Goal: Task Accomplishment & Management: Use online tool/utility

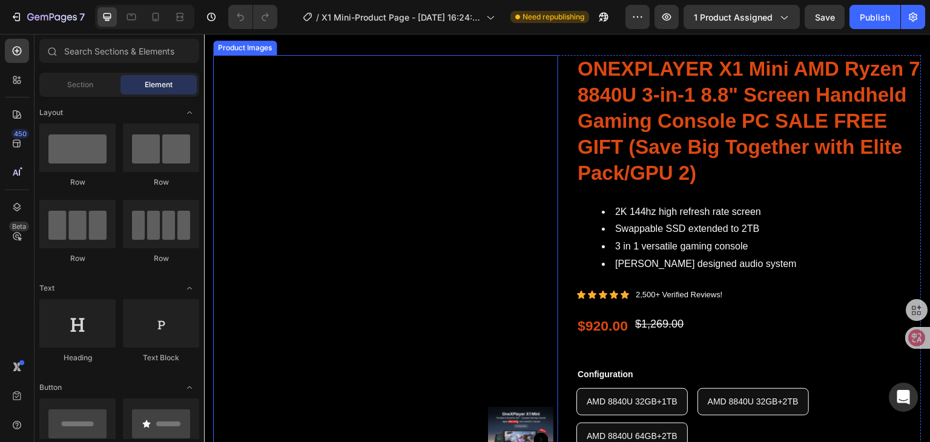
scroll to position [61, 0]
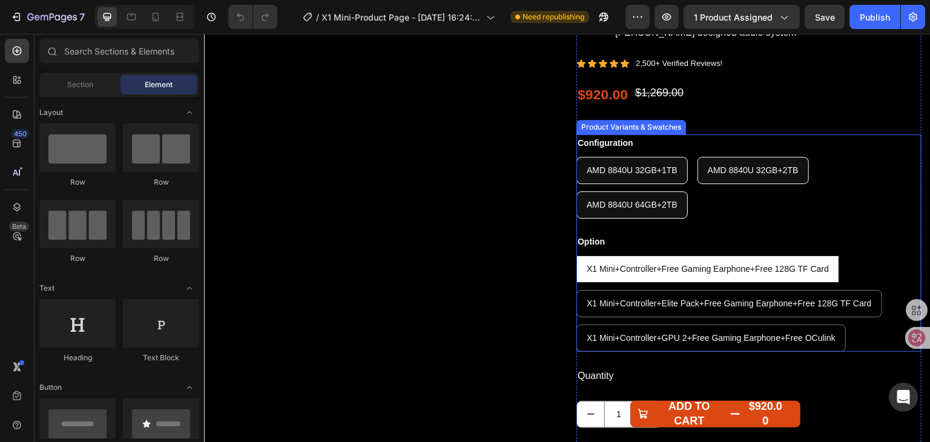
scroll to position [303, 0]
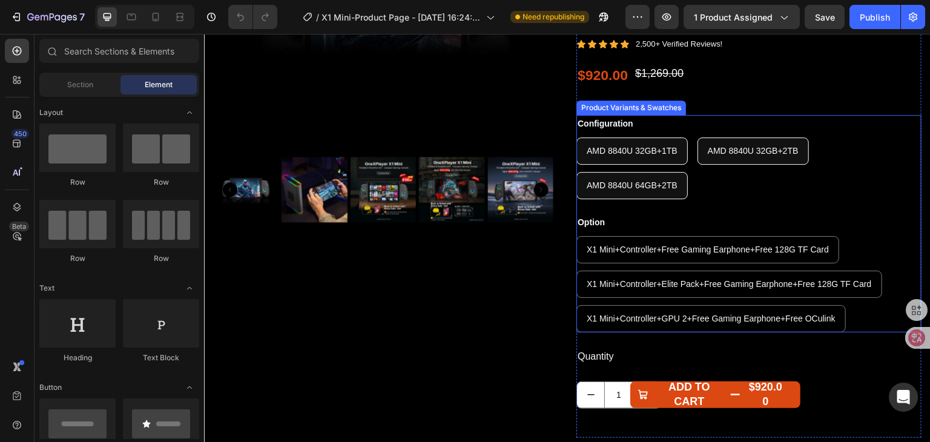
click at [789, 197] on div "AMD 8840U 32GB+1TB AMD 8840U 32GB+1TB AMD 8840U 32GB+1TB AMD 8840U 32GB+2TB AMD…" at bounding box center [748, 168] width 345 height 62
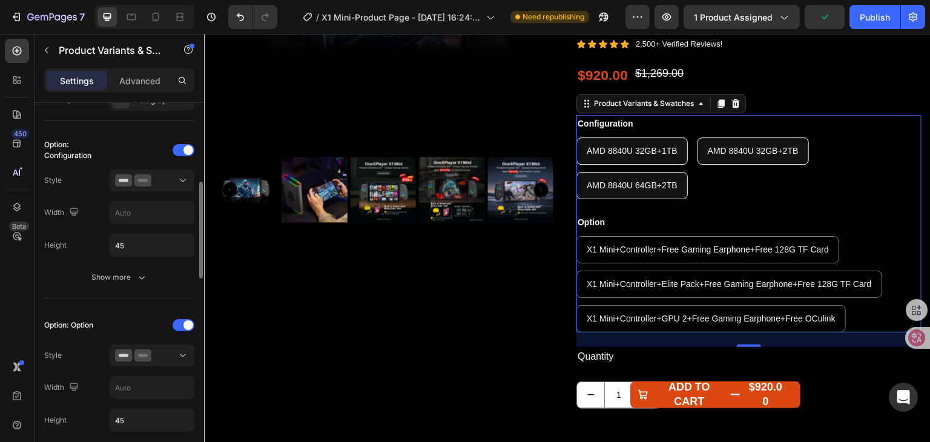
scroll to position [484, 0]
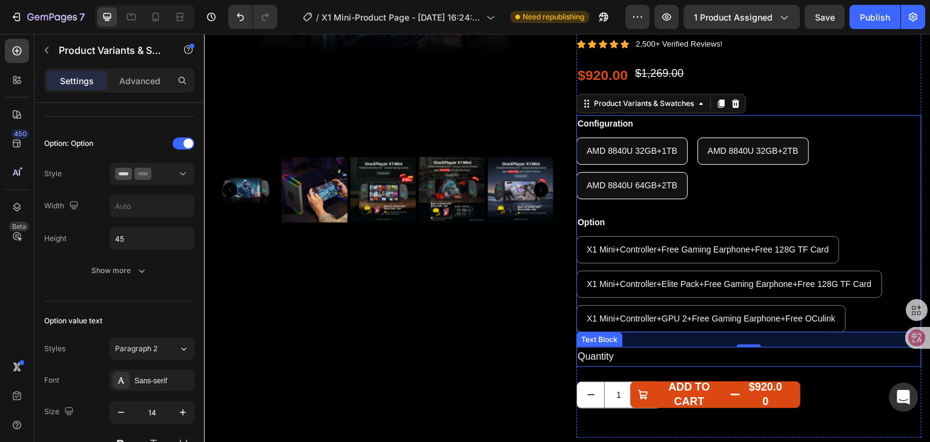
click at [640, 361] on div "Quantity" at bounding box center [748, 357] width 345 height 20
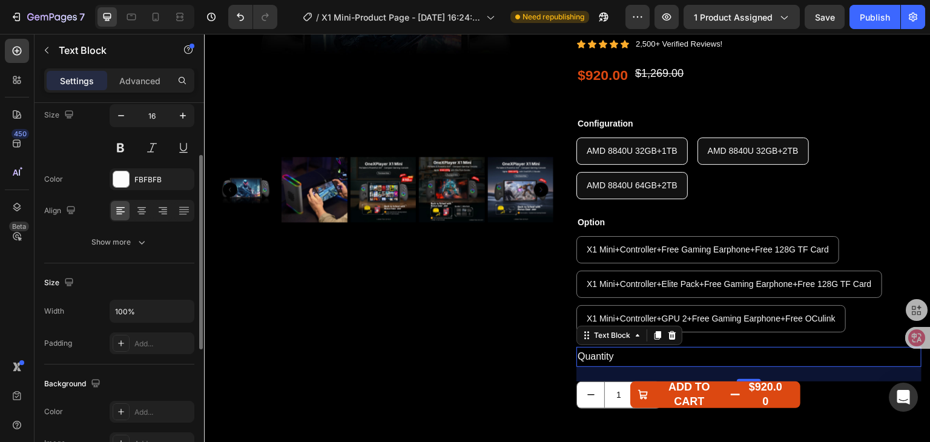
scroll to position [0, 0]
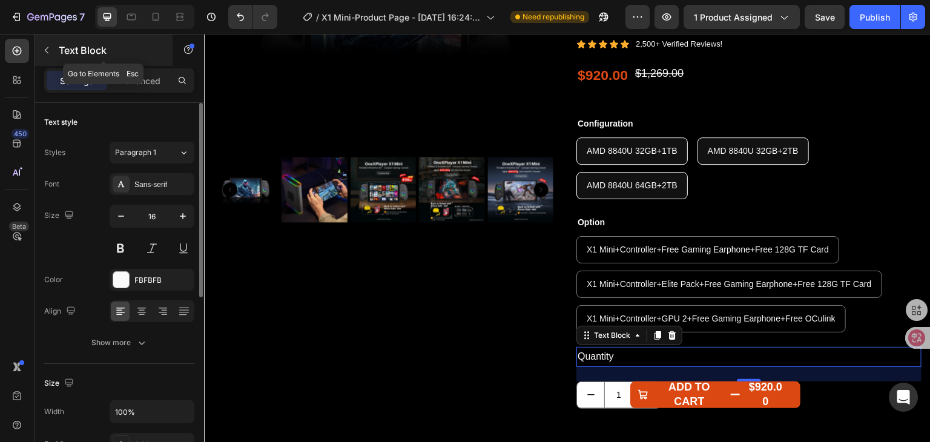
click at [44, 53] on icon "button" at bounding box center [47, 50] width 10 height 10
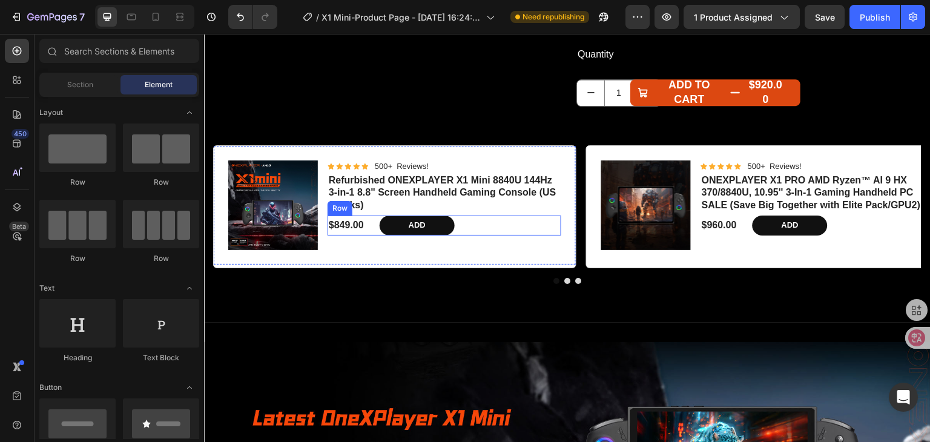
scroll to position [605, 0]
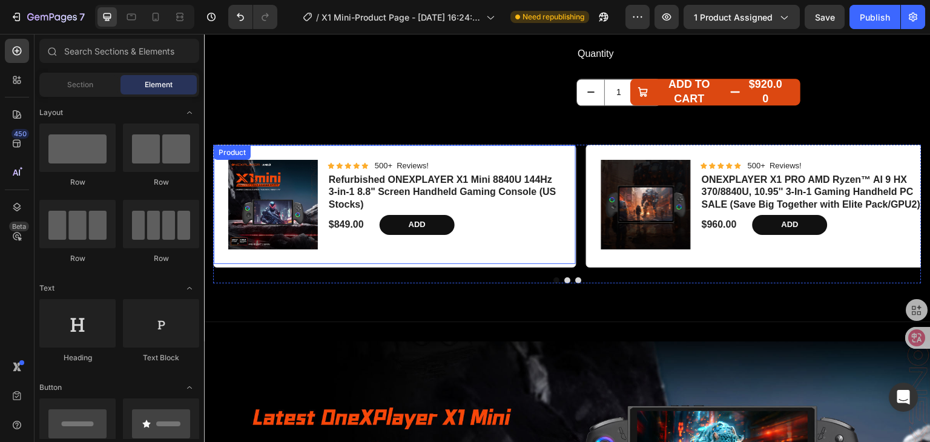
click at [536, 156] on div "Product Images Icon Icon Icon Icon Icon Icon List 500+ Reviews! Text Block Row …" at bounding box center [395, 204] width 362 height 119
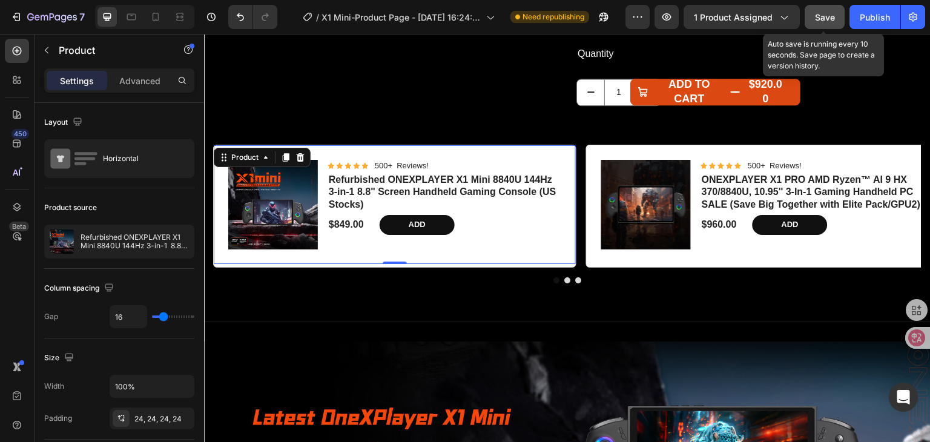
click at [834, 13] on span "Save" at bounding box center [825, 17] width 20 height 10
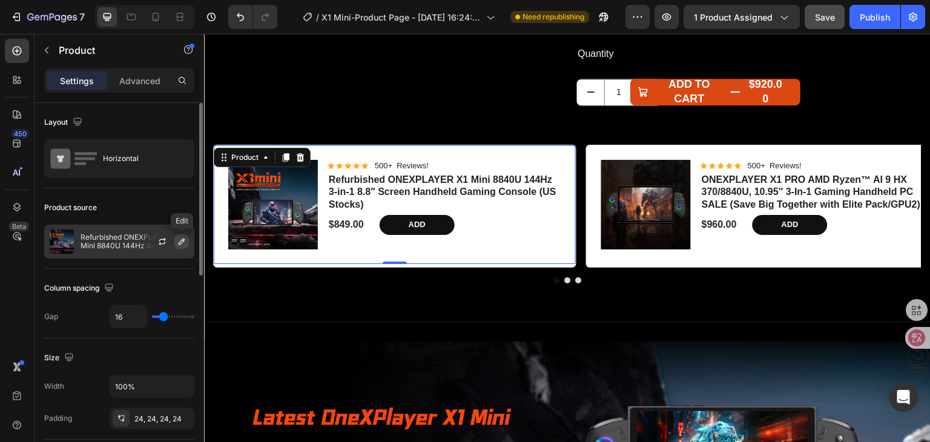
click at [178, 238] on icon "button" at bounding box center [182, 242] width 10 height 10
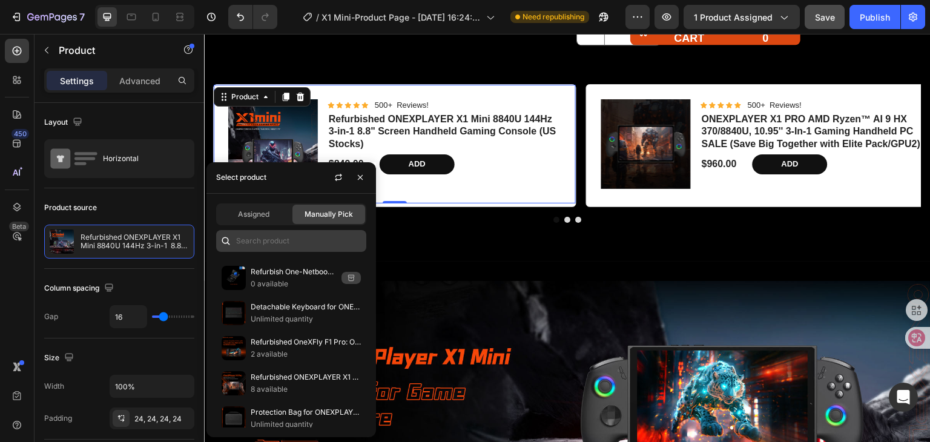
scroll to position [726, 0]
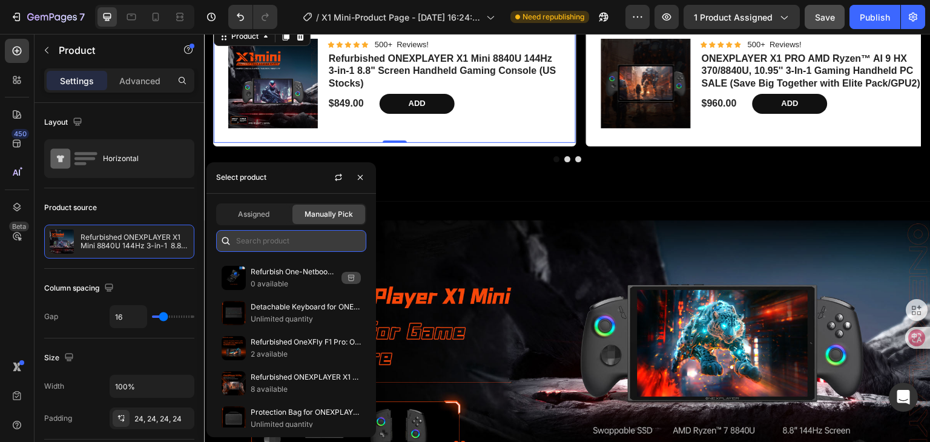
click at [283, 240] on input "text" at bounding box center [291, 241] width 150 height 22
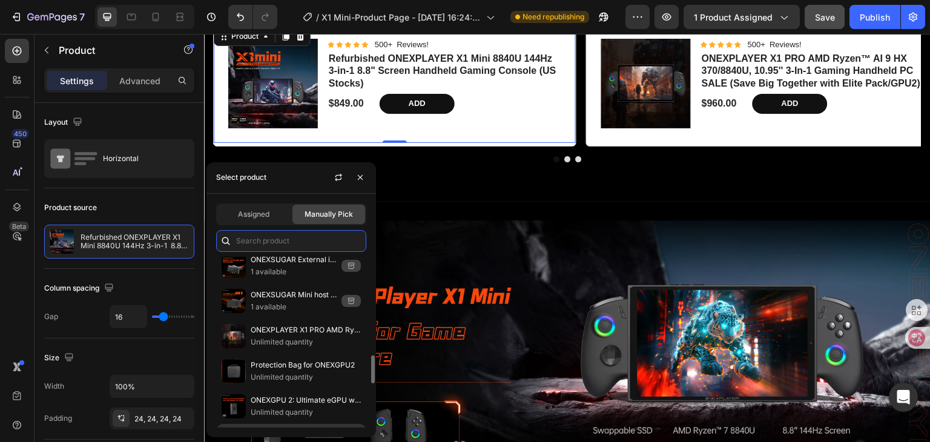
scroll to position [666, 0]
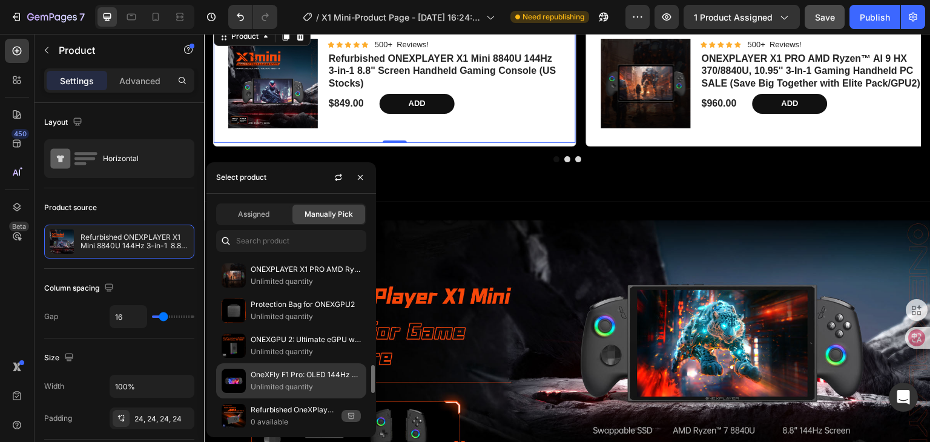
click at [322, 381] on p "Unlimited quantity" at bounding box center [306, 387] width 110 height 12
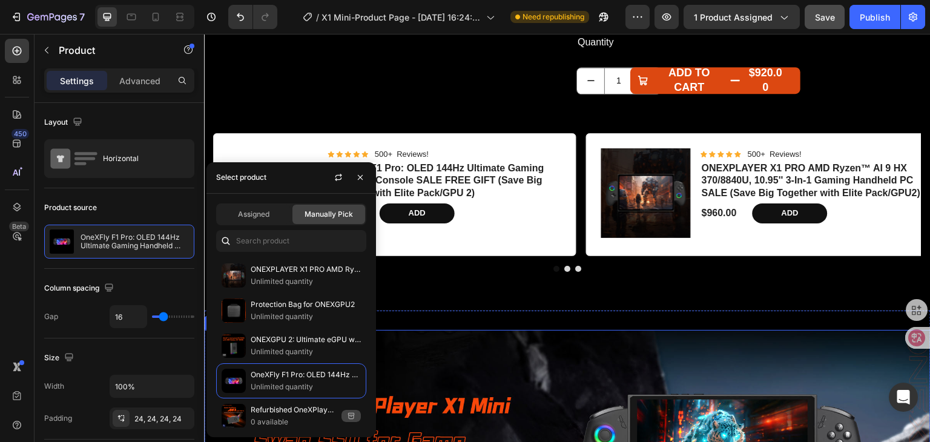
scroll to position [605, 0]
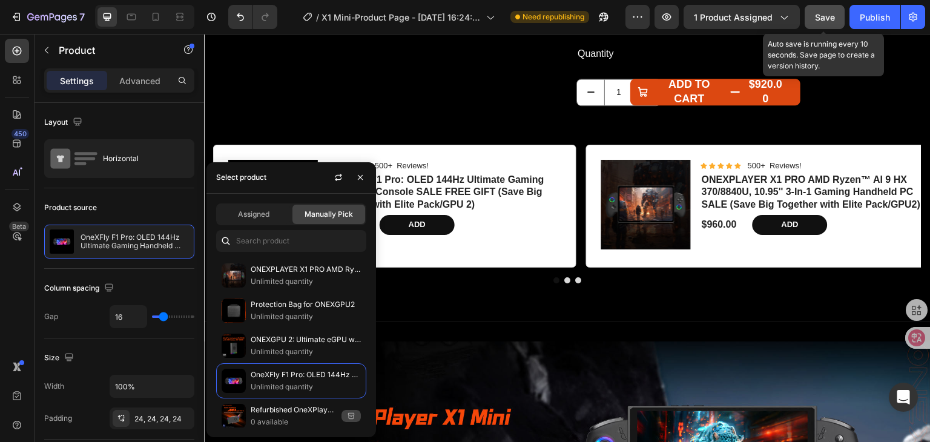
click at [834, 12] on span "Save" at bounding box center [825, 17] width 20 height 10
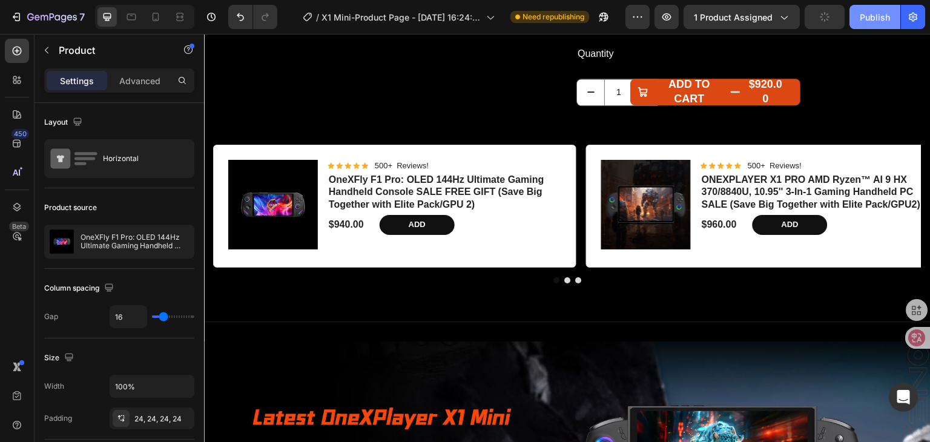
click at [871, 16] on div "Publish" at bounding box center [874, 17] width 30 height 13
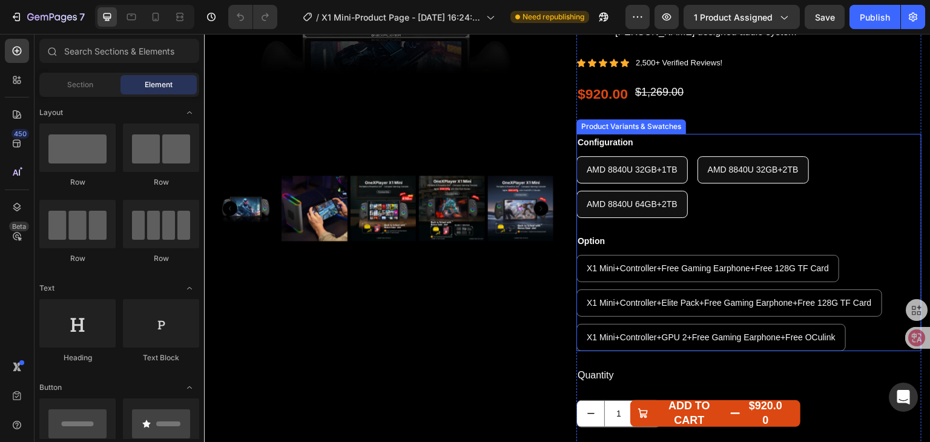
scroll to position [303, 0]
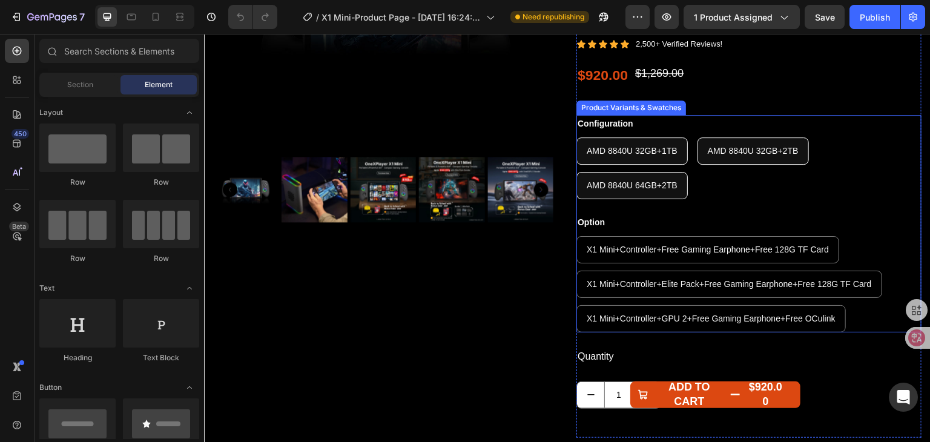
click at [813, 218] on div "Option X1 Mini+Controller+Free Gaming Earphone+Free 128G TF Card X1 Mini+Contro…" at bounding box center [748, 273] width 345 height 119
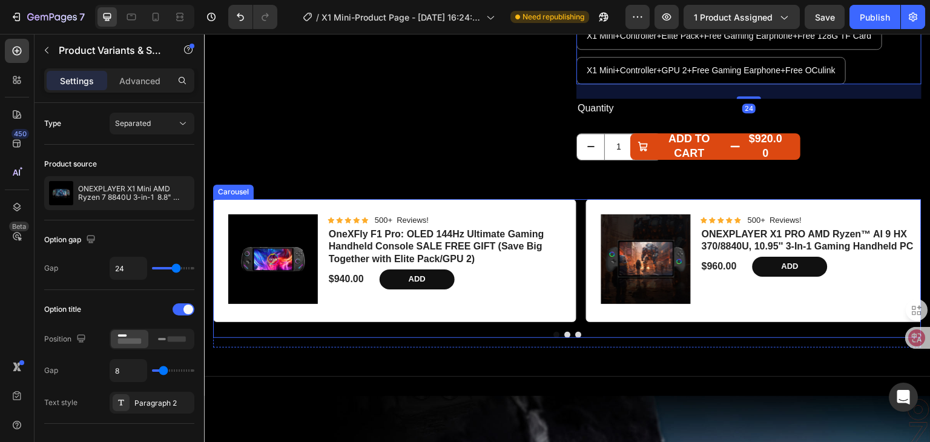
scroll to position [605, 0]
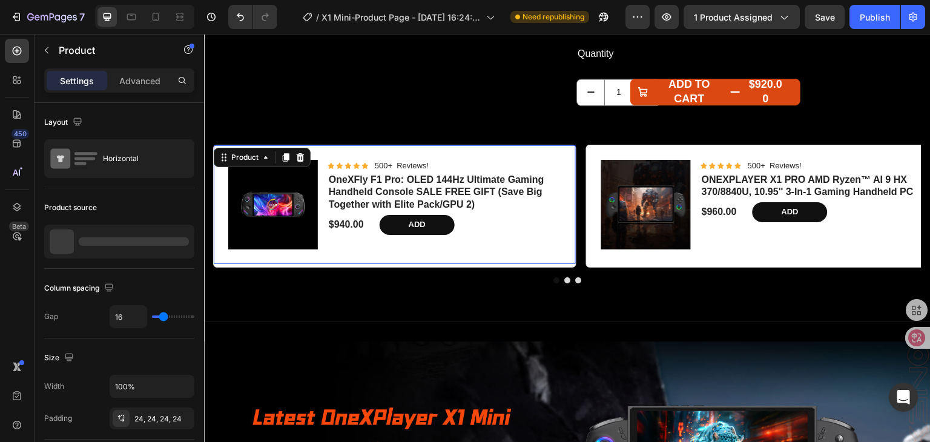
click at [521, 235] on div "Icon Icon Icon Icon Icon Icon List 500+ Reviews! Text Block Row OneXFly F1 Pro:…" at bounding box center [444, 205] width 234 height 90
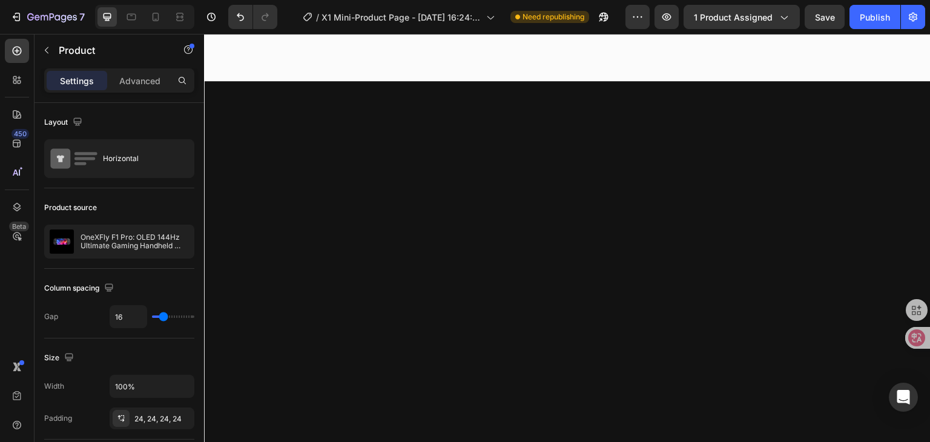
scroll to position [6626, 0]
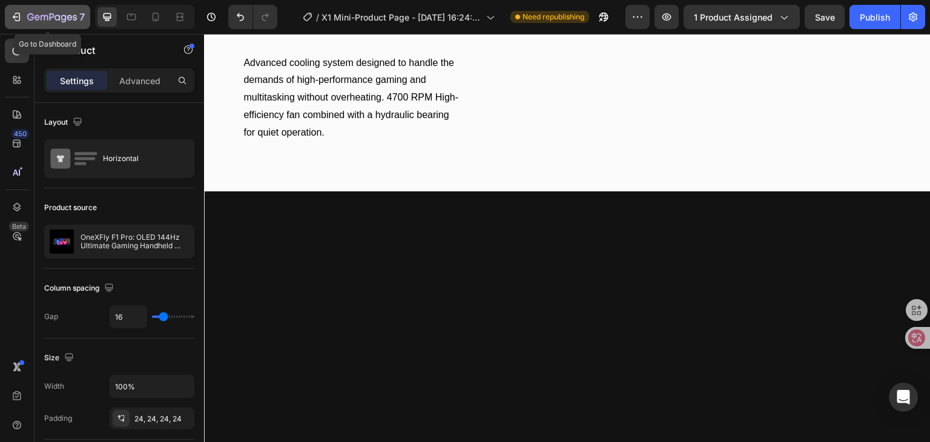
click at [25, 11] on div "7" at bounding box center [47, 17] width 74 height 15
